Goal: Entertainment & Leisure: Consume media (video, audio)

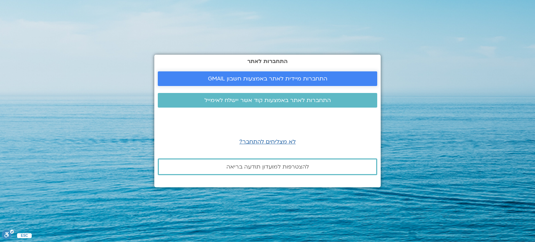
click at [273, 80] on span "התחברות מיידית לאתר באמצעות חשבון GMAIL" at bounding box center [267, 79] width 119 height 6
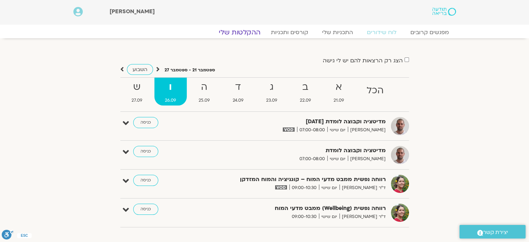
click at [253, 30] on link "ההקלטות שלי" at bounding box center [240, 32] width 58 height 8
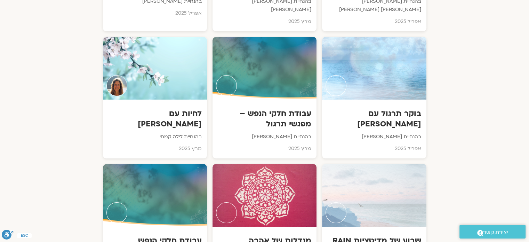
scroll to position [2649, 0]
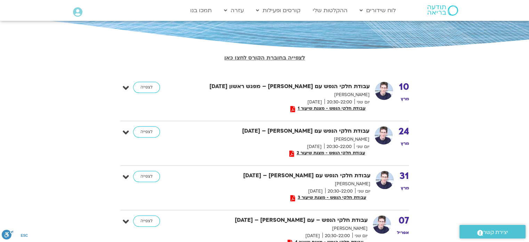
scroll to position [115, 0]
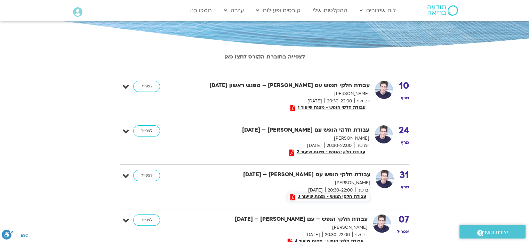
click at [350, 194] on span "עבודת חלקי הנפש - מצגת שיעור 3" at bounding box center [331, 196] width 73 height 5
click at [307, 151] on span "עבודת חלקי הנפש - מצגת שיעור 2" at bounding box center [330, 151] width 73 height 5
click at [342, 106] on span "עבודת חלקי הנפש - מצגת שיעור 1" at bounding box center [331, 107] width 73 height 5
click at [153, 132] on link "לצפייה" at bounding box center [146, 130] width 27 height 11
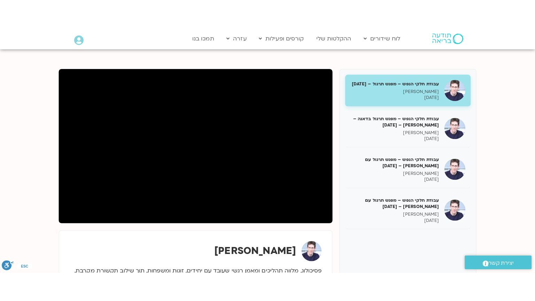
scroll to position [71, 0]
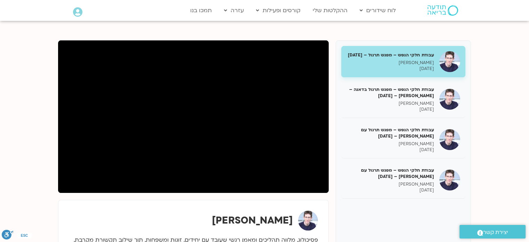
click at [512, 61] on section "עבודת חלקי הנפש – מפגש תרגול – [DATE] [PERSON_NAME] [DATE] עבודת חלקי הנפש – מפ…" at bounding box center [264, 191] width 529 height 344
